Goal: Check status: Check status

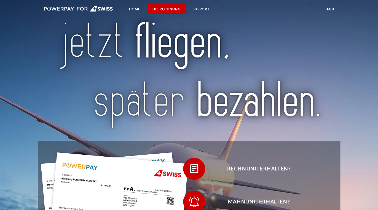
click at [176, 12] on link "DIE RECHNUNG" at bounding box center [166, 9] width 37 height 10
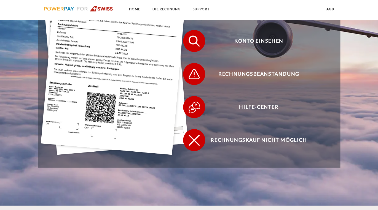
scroll to position [121, 0]
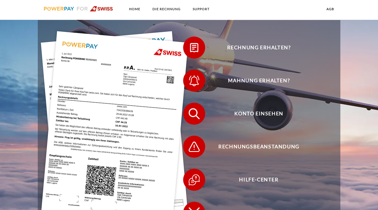
click at [61, 11] on img at bounding box center [78, 9] width 69 height 6
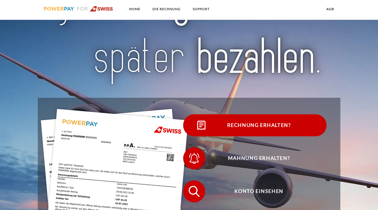
scroll to position [46, 0]
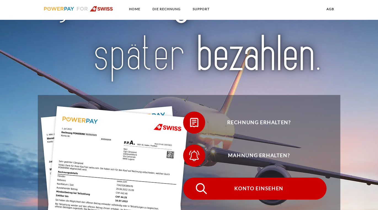
click at [257, 188] on span "Konto einsehen" at bounding box center [258, 189] width 135 height 22
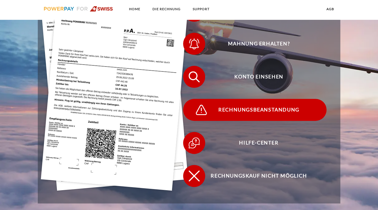
scroll to position [140, 0]
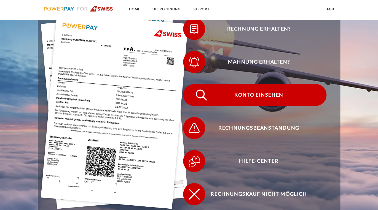
click at [238, 95] on span "Konto einsehen" at bounding box center [258, 95] width 135 height 22
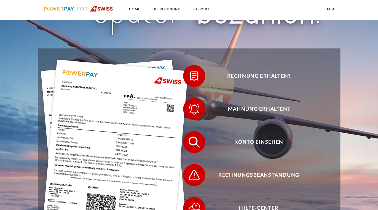
scroll to position [94, 0]
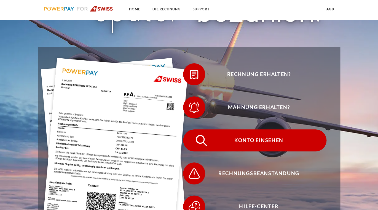
click at [257, 141] on span "Konto einsehen" at bounding box center [258, 140] width 135 height 22
